Goal: Communication & Community: Answer question/provide support

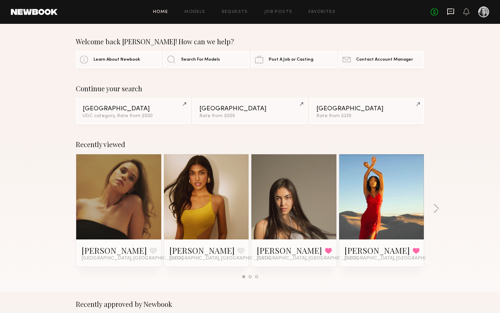
click at [447, 11] on icon at bounding box center [450, 11] width 7 height 7
click at [448, 13] on icon at bounding box center [450, 12] width 7 height 6
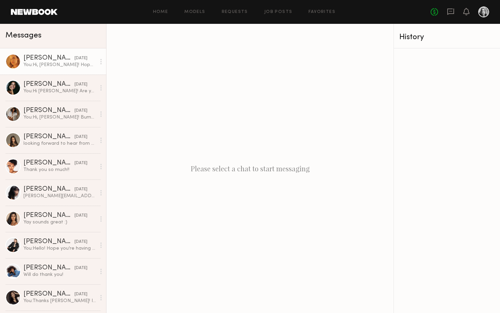
click at [45, 64] on div "You: Hi, [PERSON_NAME]! Hope you're doing well! Bumping this!" at bounding box center [59, 65] width 72 height 6
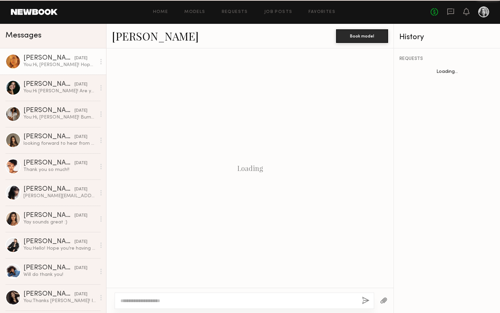
scroll to position [172, 0]
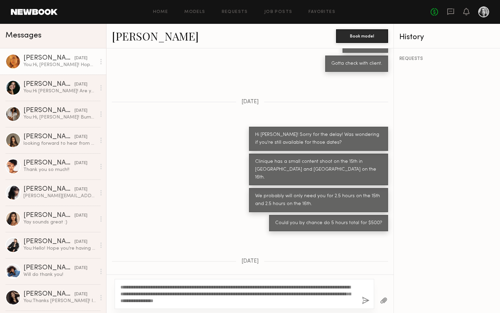
type textarea "**********"
click at [367, 301] on button "button" at bounding box center [365, 300] width 7 height 9
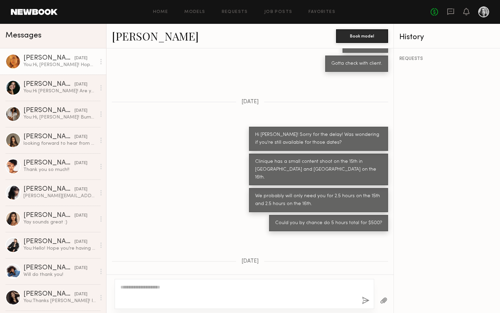
scroll to position [273, 0]
